Goal: Entertainment & Leisure: Consume media (video, audio)

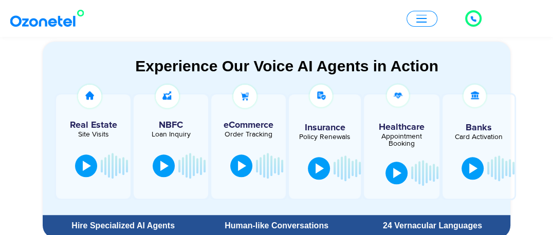
scroll to position [617, 0]
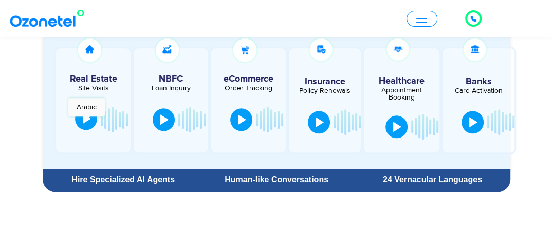
click at [86, 122] on div at bounding box center [87, 119] width 8 height 10
click at [168, 124] on button at bounding box center [164, 118] width 22 height 23
click at [157, 118] on button at bounding box center [164, 118] width 22 height 23
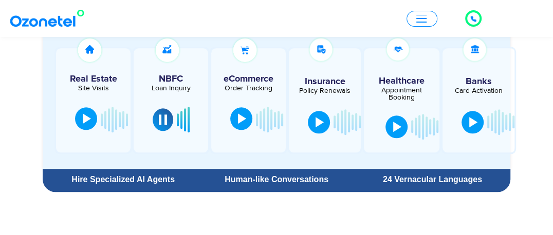
click at [232, 125] on button at bounding box center [241, 118] width 22 height 23
click at [243, 122] on div at bounding box center [242, 119] width 8 height 10
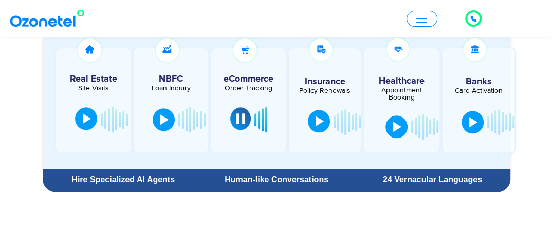
click at [323, 128] on button at bounding box center [319, 121] width 22 height 23
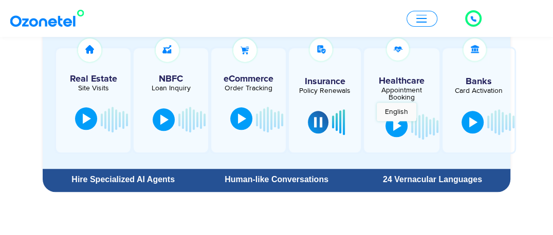
click at [396, 126] on div at bounding box center [397, 126] width 8 height 10
click at [395, 126] on div at bounding box center [397, 126] width 8 height 10
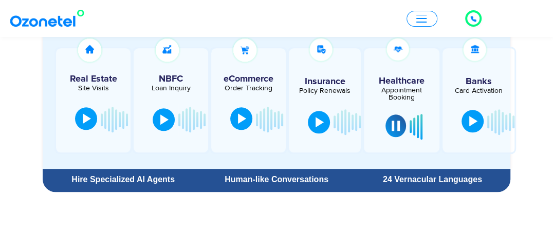
click at [473, 128] on button at bounding box center [472, 121] width 22 height 23
click at [473, 123] on div at bounding box center [473, 121] width 8 height 10
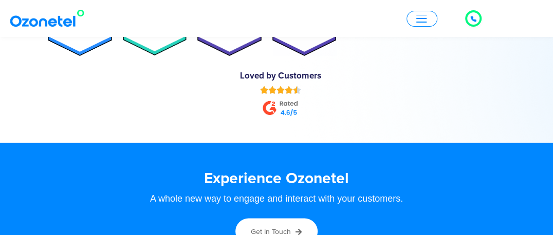
scroll to position [5177, 0]
